Goal: Transaction & Acquisition: Purchase product/service

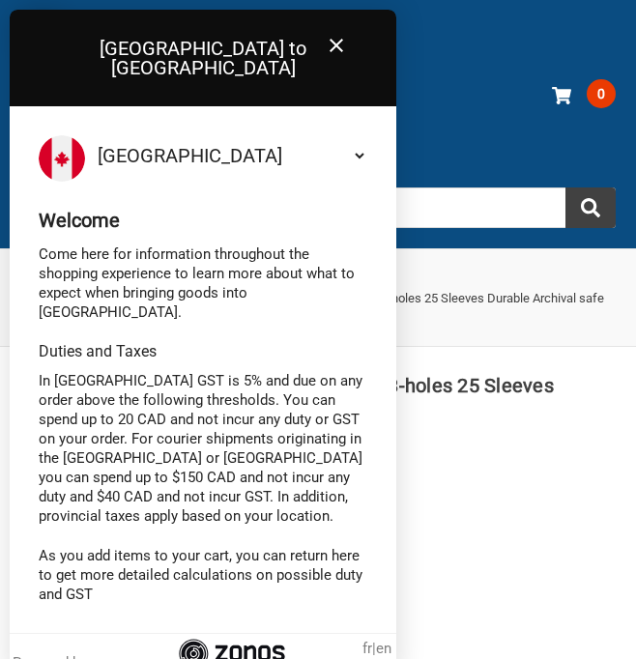
drag, startPoint x: 0, startPoint y: 0, endPoint x: 330, endPoint y: 55, distance: 334.3
click at [330, 57] on icon "Close" at bounding box center [336, 45] width 23 height 23
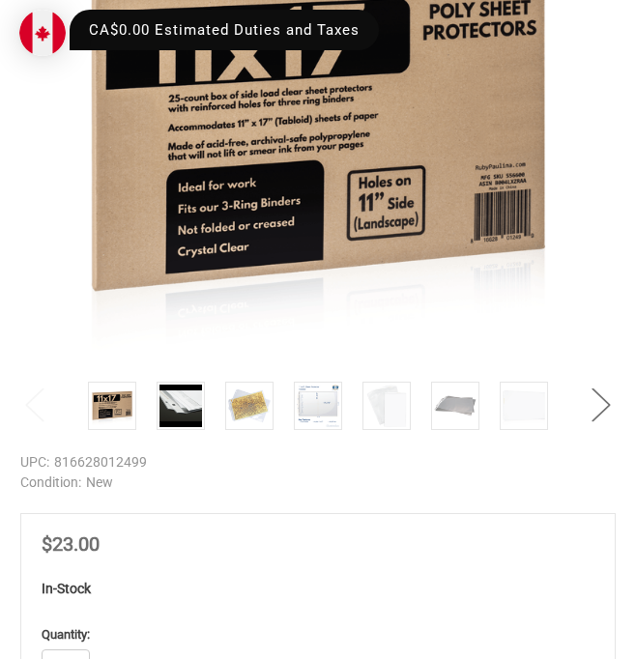
scroll to position [807, 0]
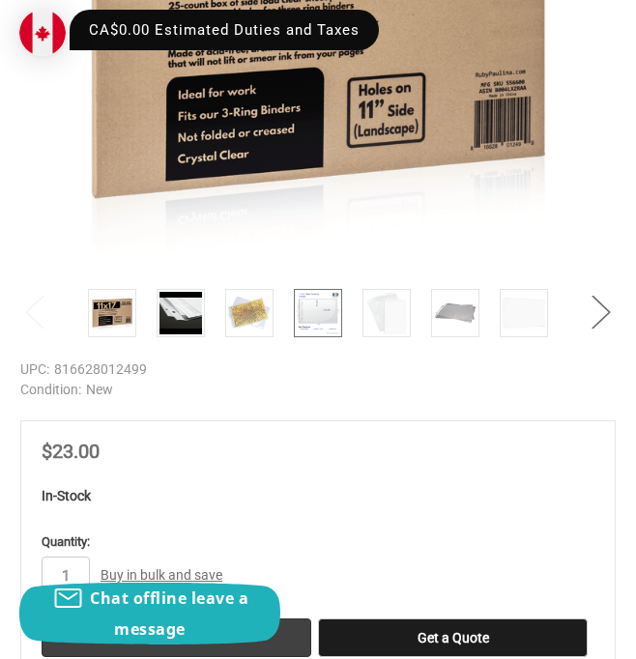
click at [328, 322] on img at bounding box center [318, 313] width 43 height 43
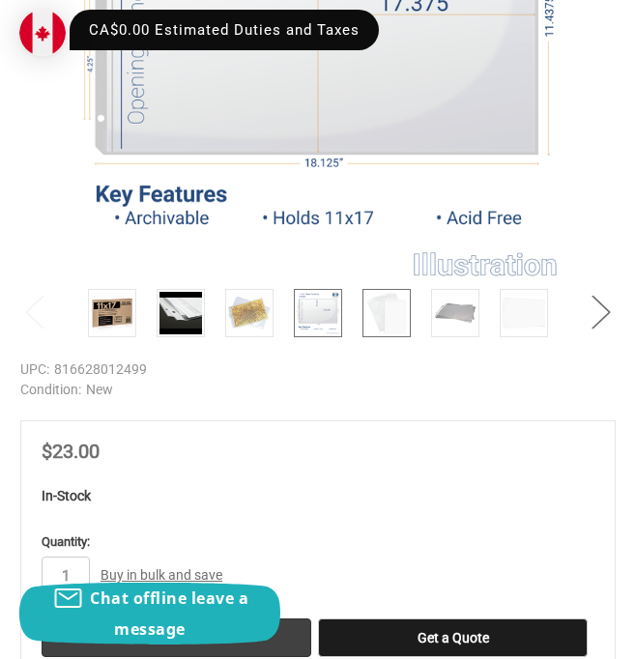
click at [386, 315] on img at bounding box center [386, 313] width 43 height 43
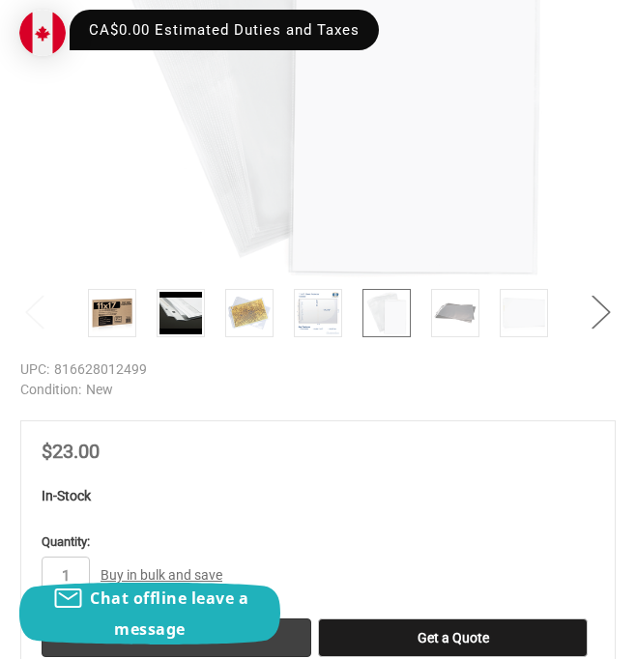
drag, startPoint x: 442, startPoint y: 315, endPoint x: 396, endPoint y: 329, distance: 47.4
click at [443, 315] on img at bounding box center [455, 313] width 43 height 43
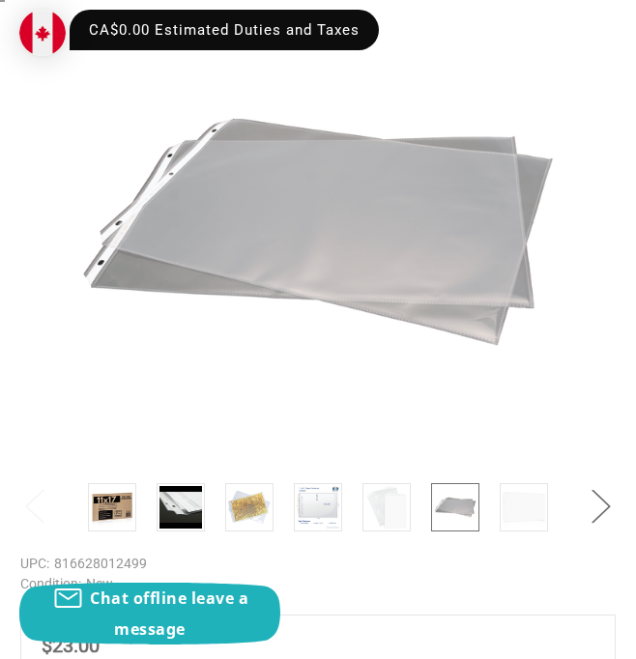
scroll to position [614, 0]
